Goal: Use online tool/utility

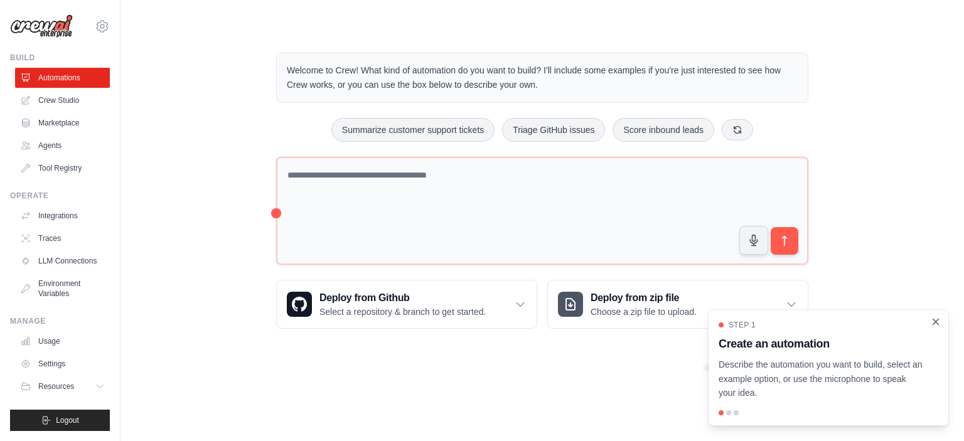
click at [934, 321] on icon "Close walkthrough" at bounding box center [936, 322] width 6 height 6
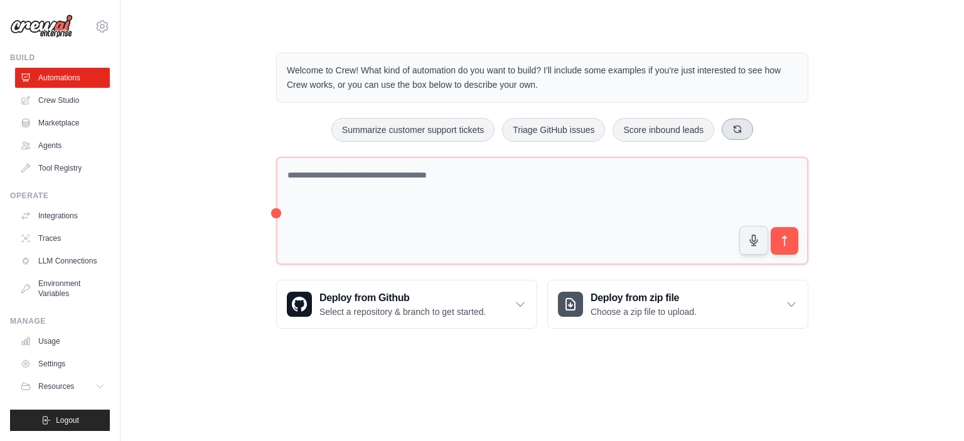
click at [735, 131] on icon at bounding box center [737, 128] width 7 height 7
click at [51, 100] on link "Crew Studio" at bounding box center [63, 100] width 95 height 20
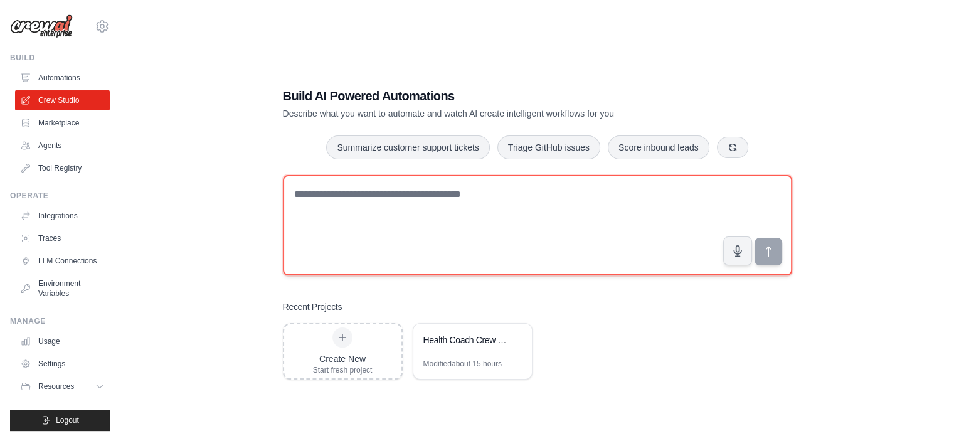
click at [437, 210] on textarea at bounding box center [537, 225] width 509 height 100
paste textarea "**********"
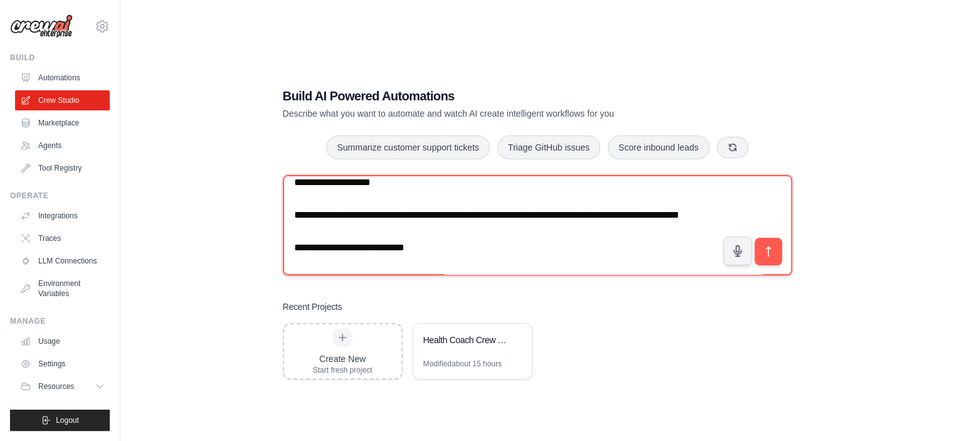
scroll to position [12, 0]
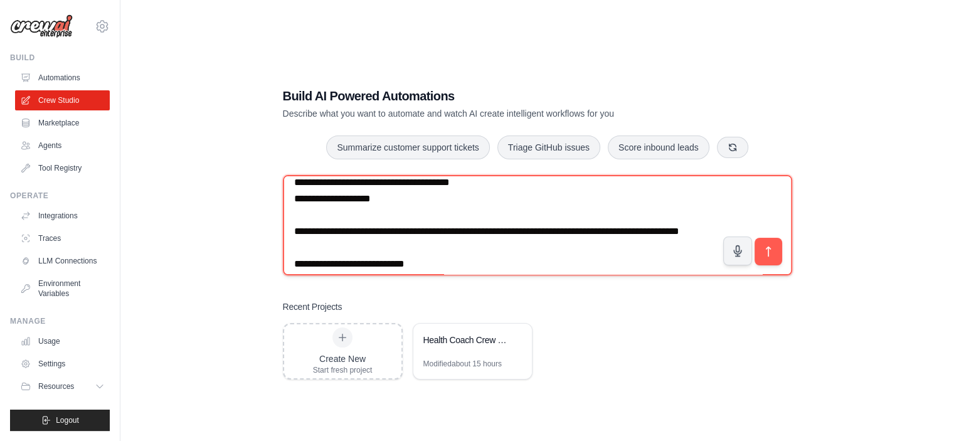
click at [298, 218] on textarea at bounding box center [537, 225] width 509 height 100
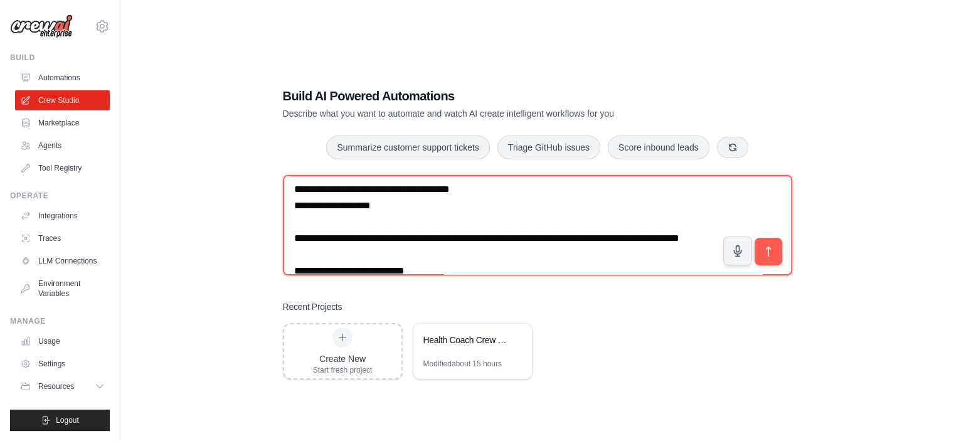
scroll to position [0, 0]
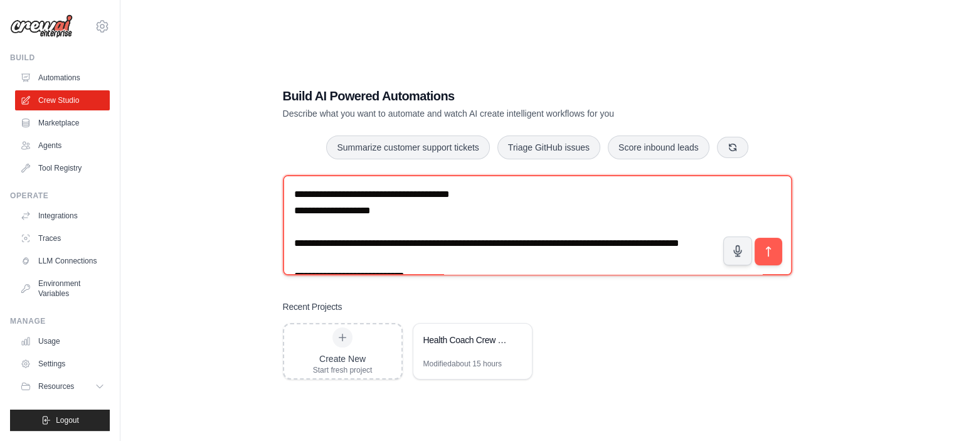
drag, startPoint x: 365, startPoint y: 245, endPoint x: 290, endPoint y: 209, distance: 83.1
click at [290, 209] on textarea at bounding box center [537, 225] width 509 height 100
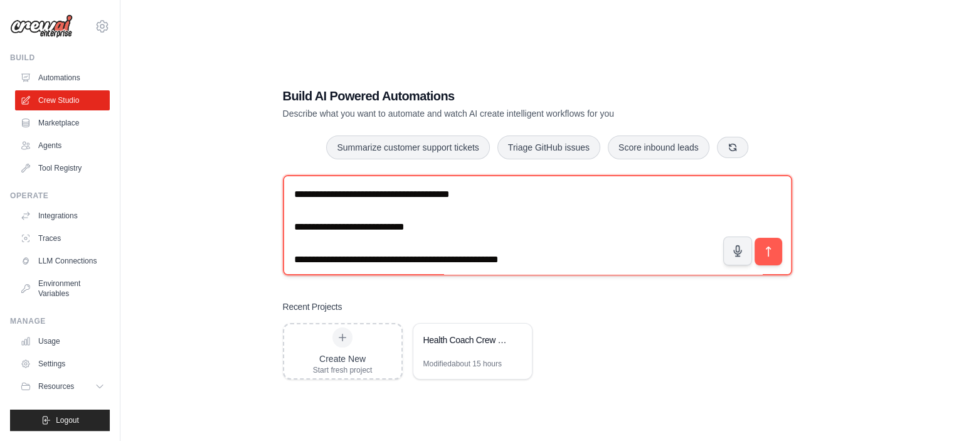
click at [298, 251] on textarea at bounding box center [537, 225] width 509 height 100
click at [292, 253] on textarea at bounding box center [537, 225] width 509 height 100
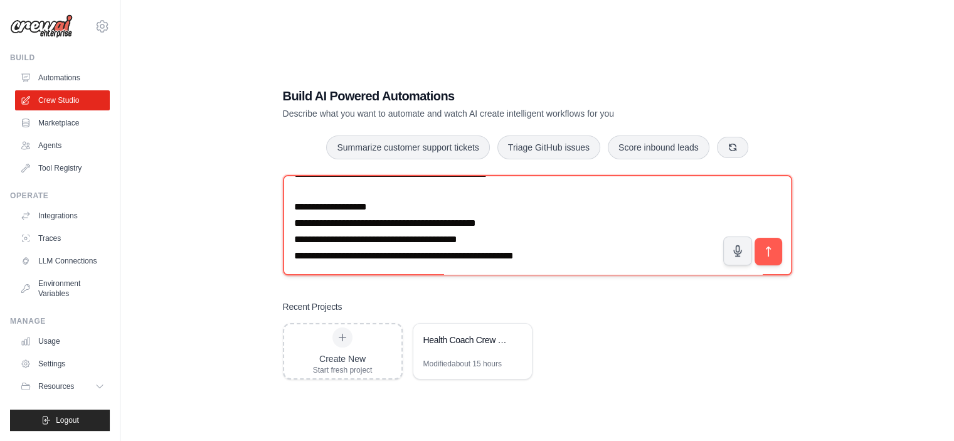
scroll to position [460, 0]
type textarea "**********"
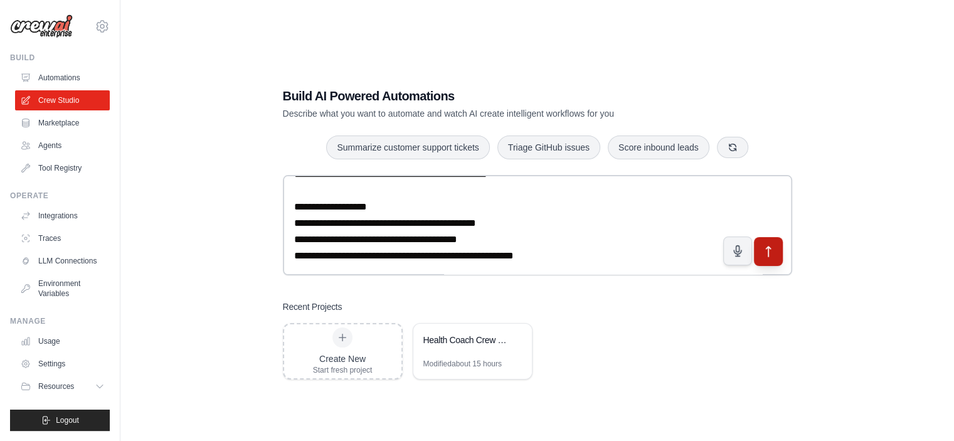
click at [770, 248] on icon "submit" at bounding box center [768, 251] width 13 height 13
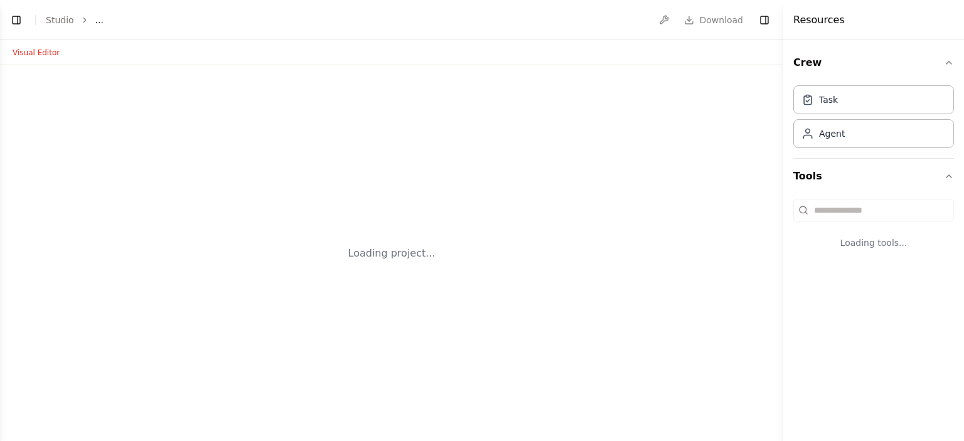
select select "****"
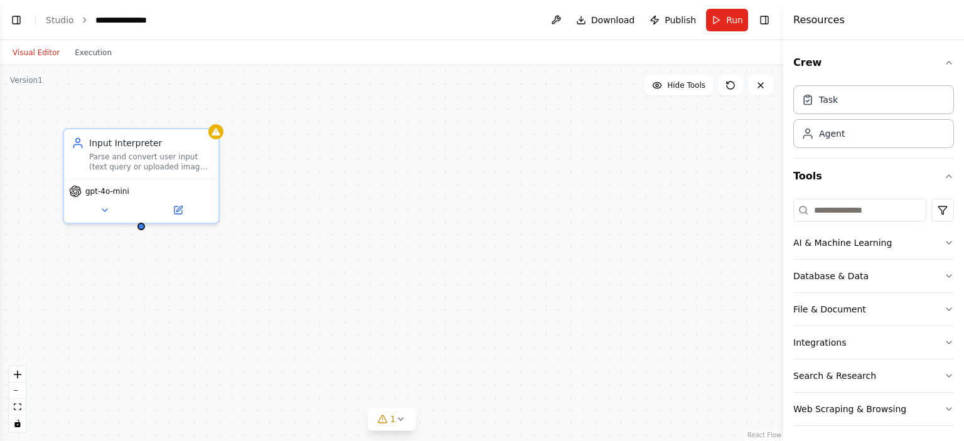
scroll to position [493, 0]
click at [19, 26] on button "Toggle Left Sidebar" at bounding box center [17, 20] width 18 height 18
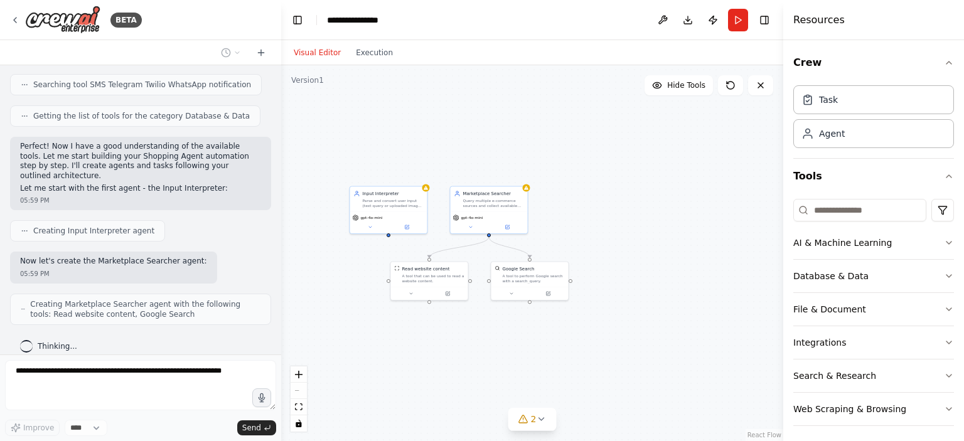
scroll to position [649, 0]
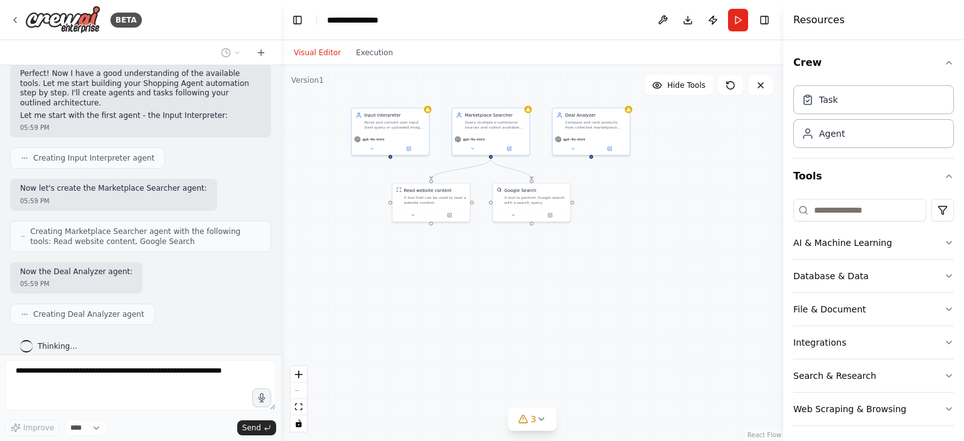
drag, startPoint x: 359, startPoint y: 248, endPoint x: 361, endPoint y: 165, distance: 82.8
click at [361, 165] on div ".deletable-edge-delete-btn { width: 20px; height: 20px; border: 0px solid #ffff…" at bounding box center [532, 253] width 502 height 376
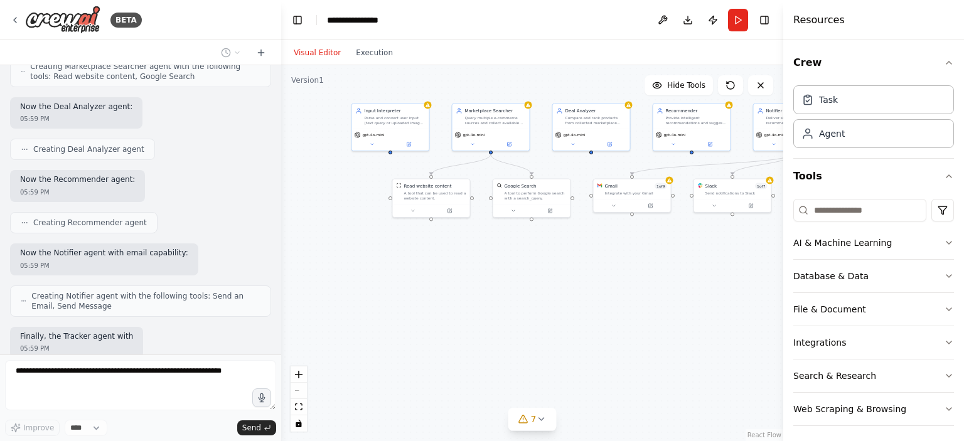
scroll to position [888, 0]
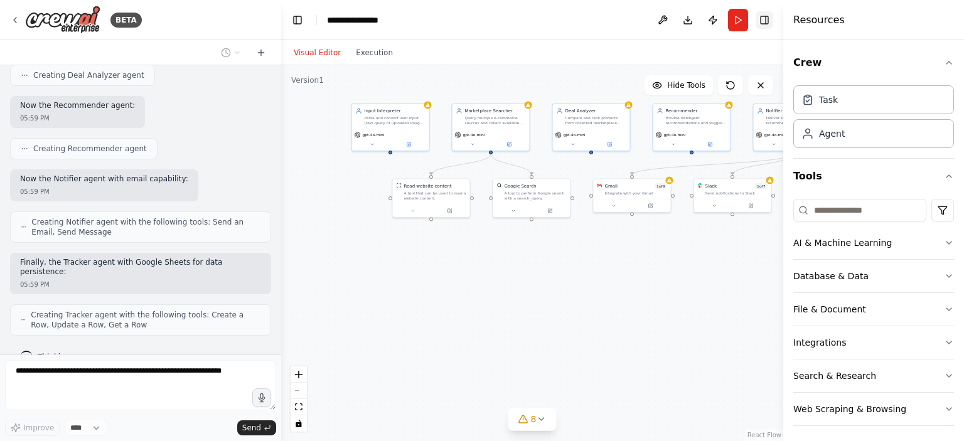
click at [762, 18] on button "Toggle Right Sidebar" at bounding box center [764, 20] width 18 height 18
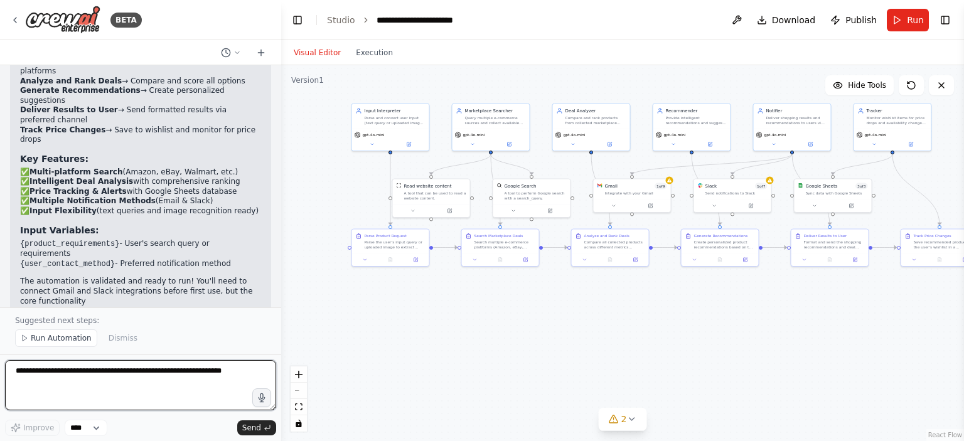
scroll to position [2344, 0]
